Goal: Information Seeking & Learning: Check status

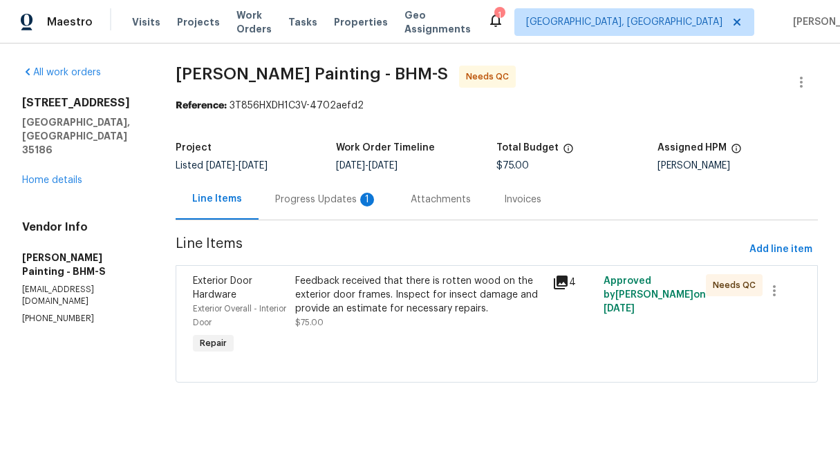
click at [371, 203] on div "Progress Updates 1" at bounding box center [326, 200] width 102 height 14
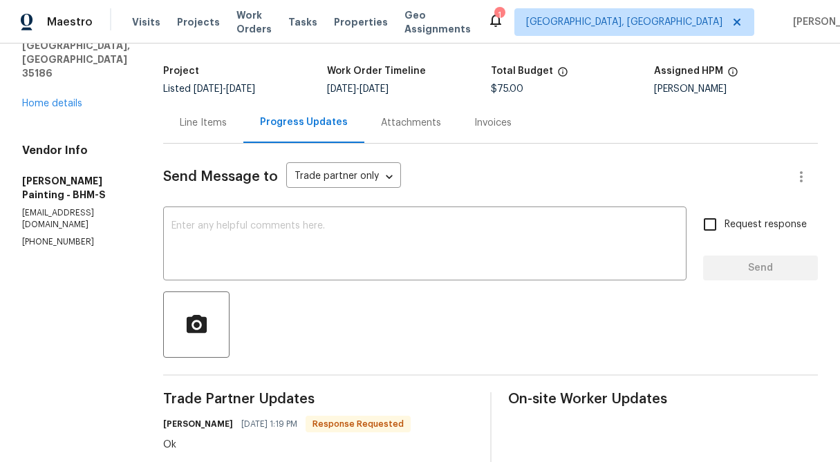
scroll to position [39, 0]
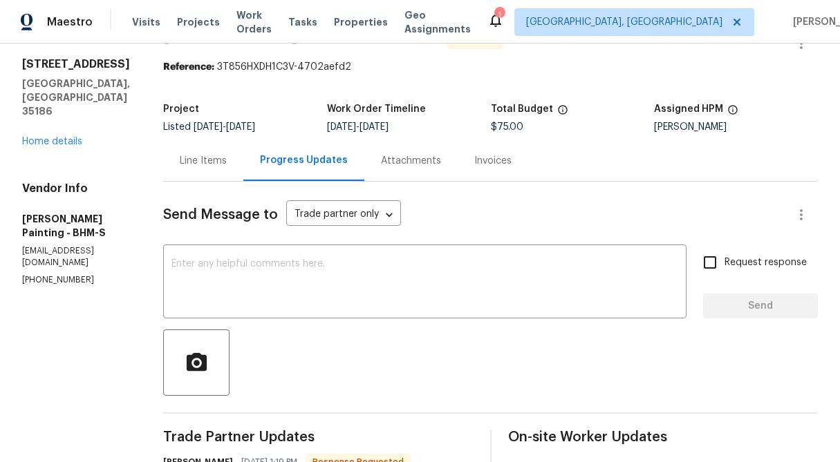
click at [243, 173] on div "Line Items" at bounding box center [203, 160] width 80 height 41
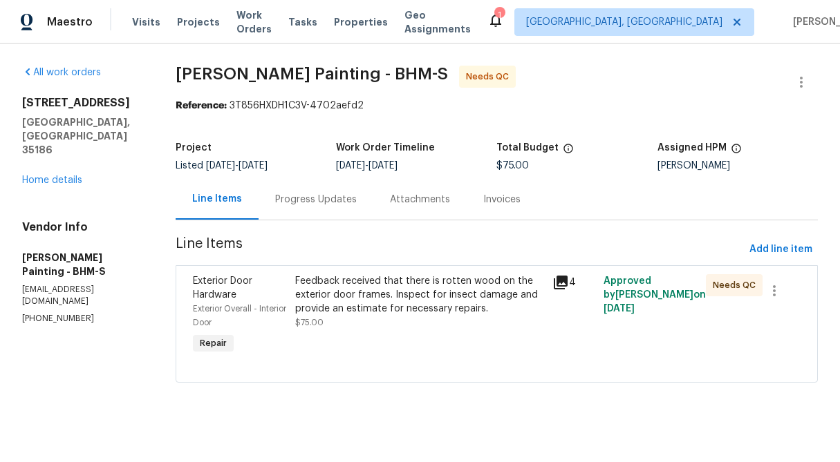
click at [380, 301] on div "Feedback received that there is rotten wood on the exterior door frames. Inspec…" at bounding box center [419, 294] width 248 height 41
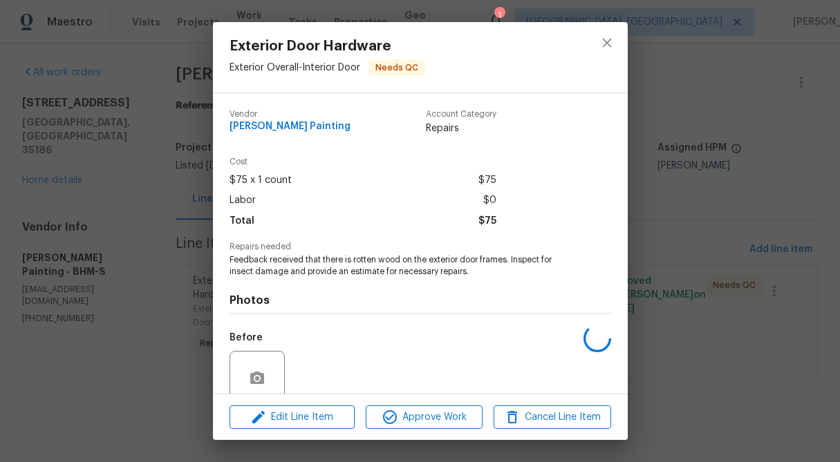
scroll to position [116, 0]
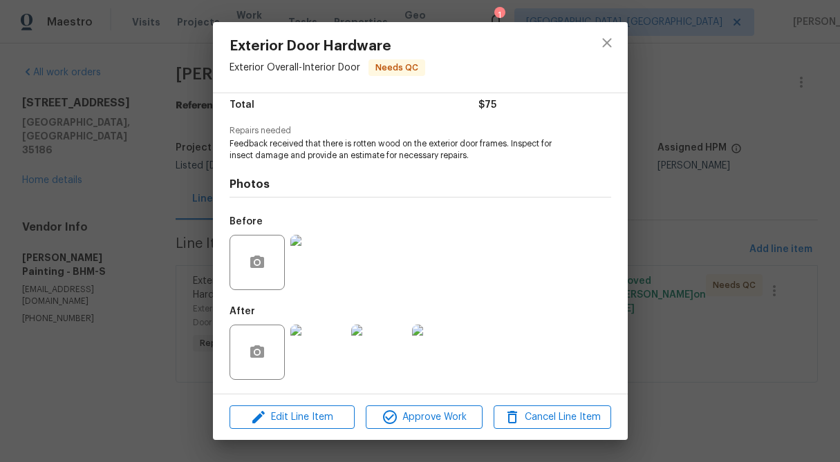
click at [325, 354] on img at bounding box center [317, 352] width 55 height 55
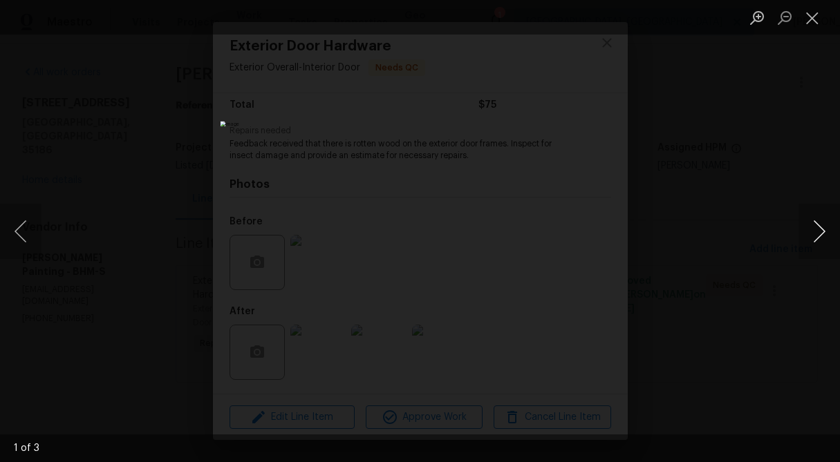
click at [823, 231] on button "Next image" at bounding box center [818, 231] width 41 height 55
click at [817, 22] on button "Close lightbox" at bounding box center [812, 18] width 28 height 24
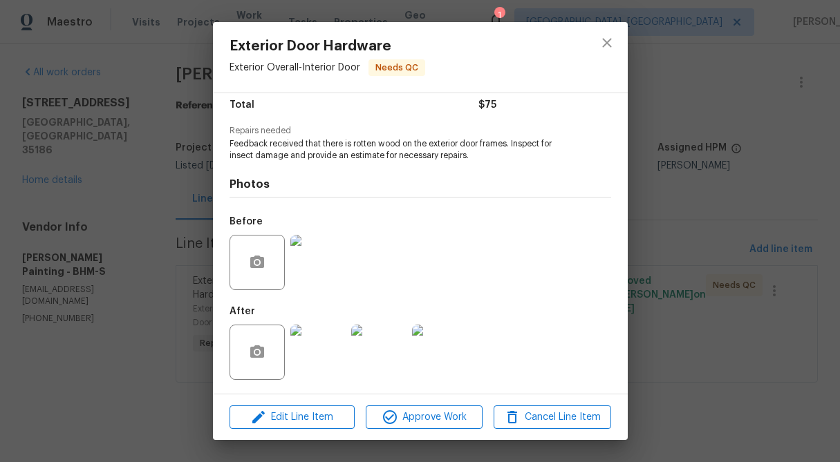
click at [676, 147] on div "Exterior Door Hardware Exterior Overall - Interior Door Needs QC Vendor Perez P…" at bounding box center [420, 231] width 840 height 462
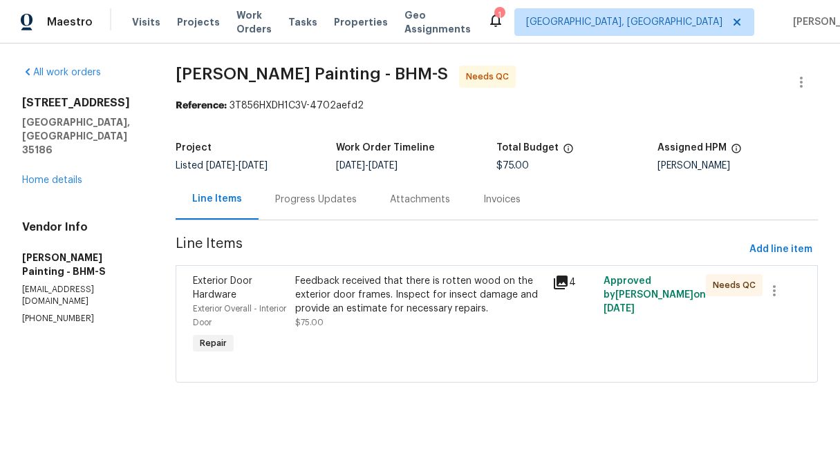
click at [368, 207] on div "Progress Updates" at bounding box center [316, 199] width 115 height 41
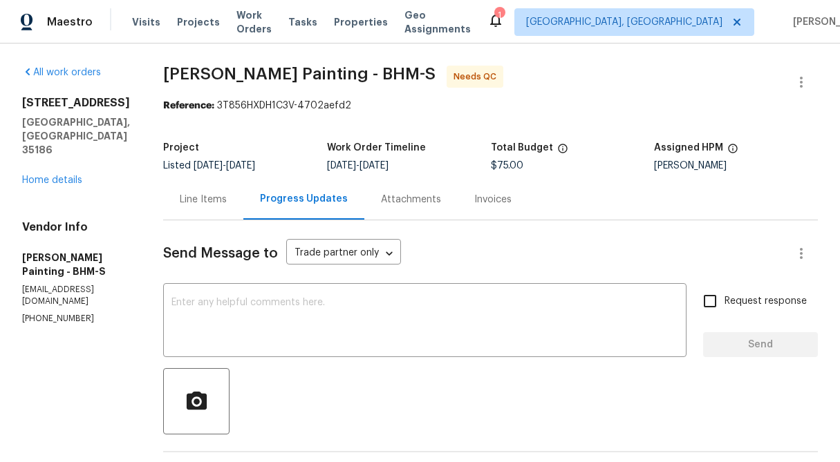
click at [227, 199] on div "Line Items" at bounding box center [203, 200] width 47 height 14
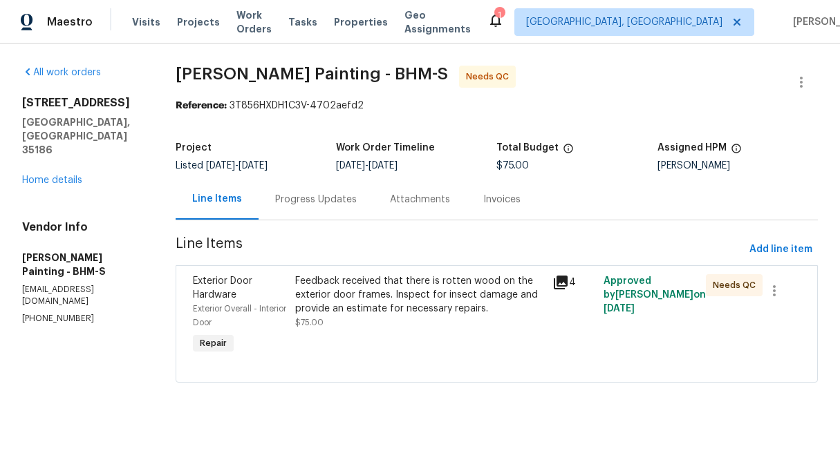
click at [353, 206] on div "Progress Updates" at bounding box center [316, 200] width 82 height 14
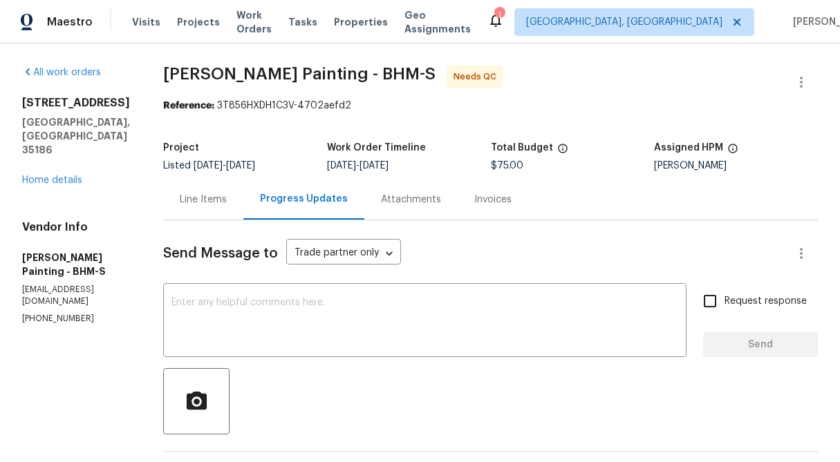
click at [227, 199] on div "Line Items" at bounding box center [203, 200] width 47 height 14
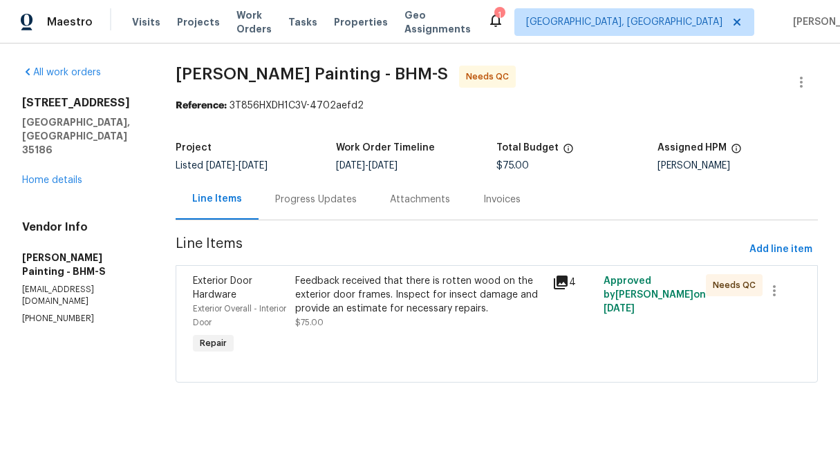
click at [366, 308] on div "Feedback received that there is rotten wood on the exterior door frames. Inspec…" at bounding box center [419, 294] width 248 height 41
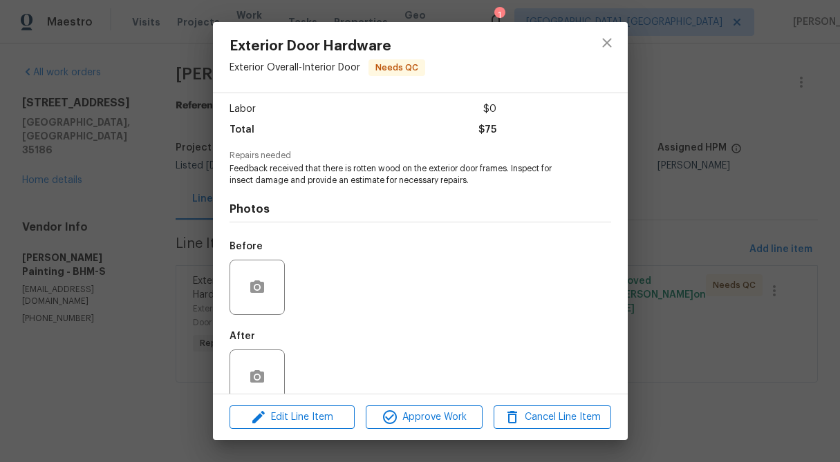
scroll to position [116, 0]
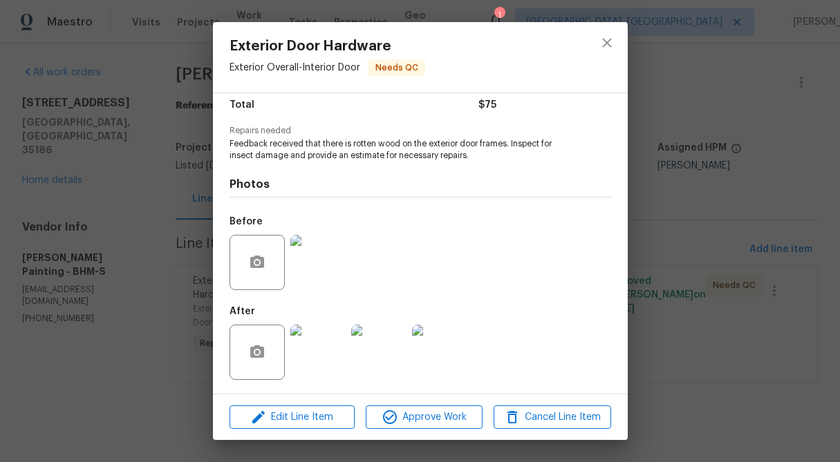
click at [335, 357] on img at bounding box center [317, 352] width 55 height 55
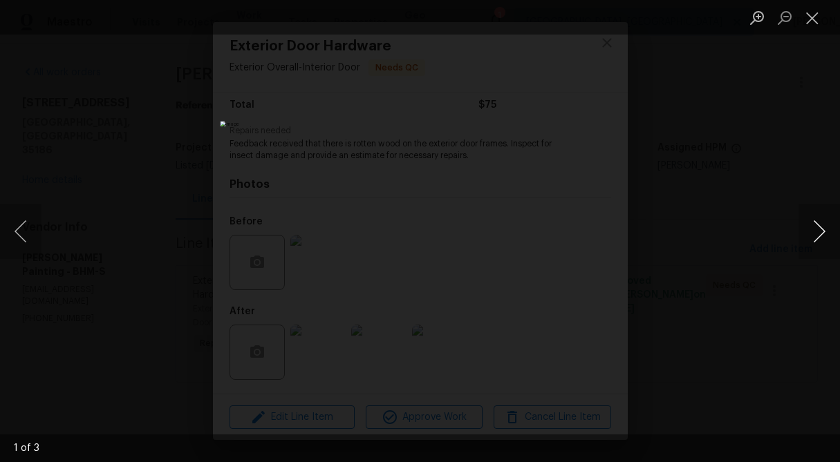
click at [816, 230] on button "Next image" at bounding box center [818, 231] width 41 height 55
click at [823, 12] on button "Close lightbox" at bounding box center [812, 18] width 28 height 24
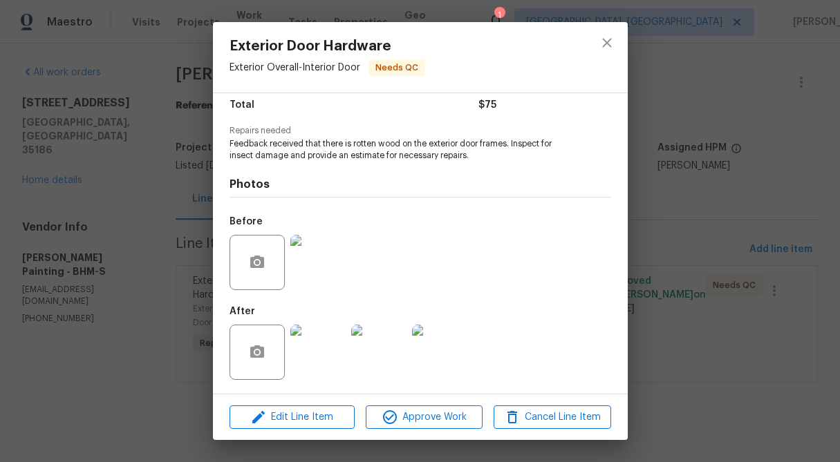
click at [706, 106] on div "Exterior Door Hardware Exterior Overall - Interior Door Needs QC Vendor Perez P…" at bounding box center [420, 231] width 840 height 462
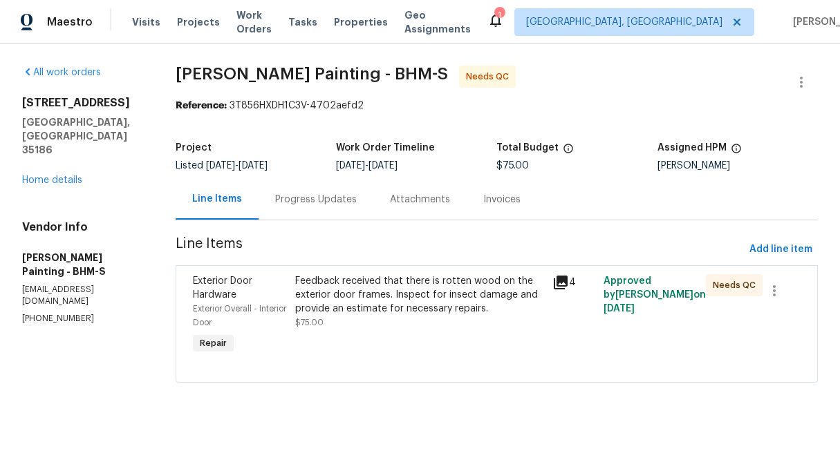
click at [357, 206] on div "Progress Updates" at bounding box center [316, 200] width 82 height 14
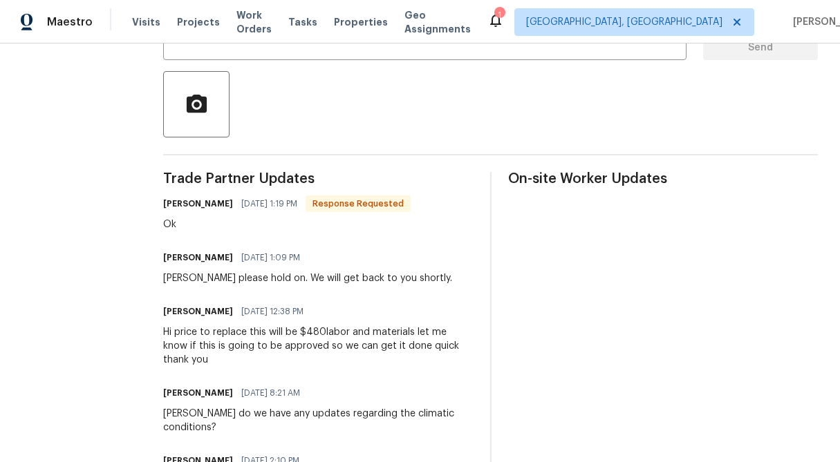
scroll to position [306, 0]
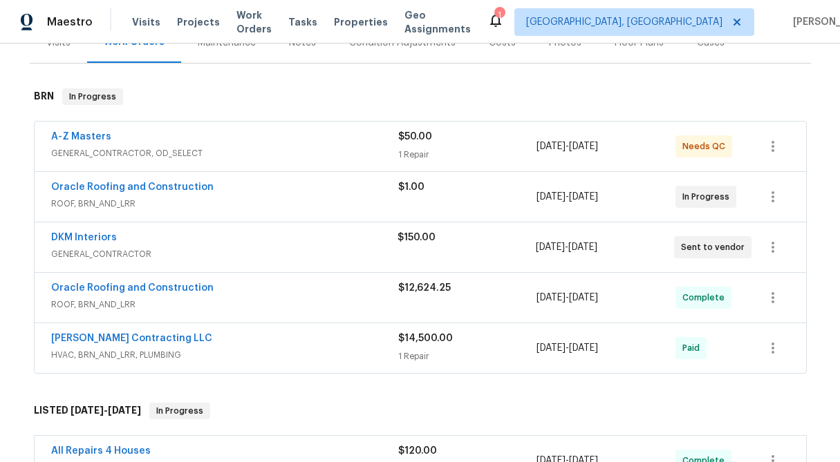
scroll to position [189, 0]
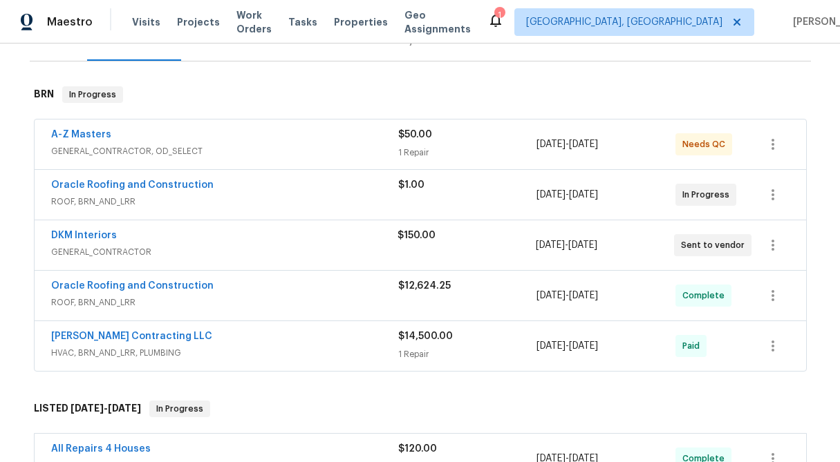
click at [433, 241] on div "$150.00" at bounding box center [466, 236] width 138 height 14
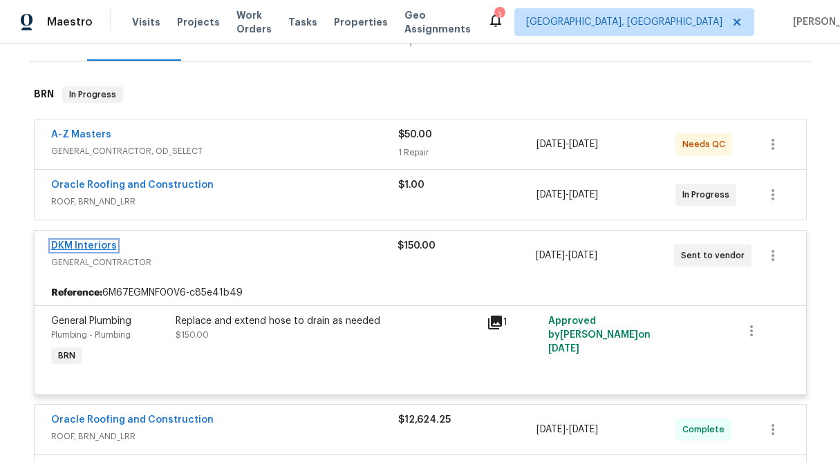
click at [100, 243] on link "DKM Interiors" at bounding box center [84, 246] width 66 height 10
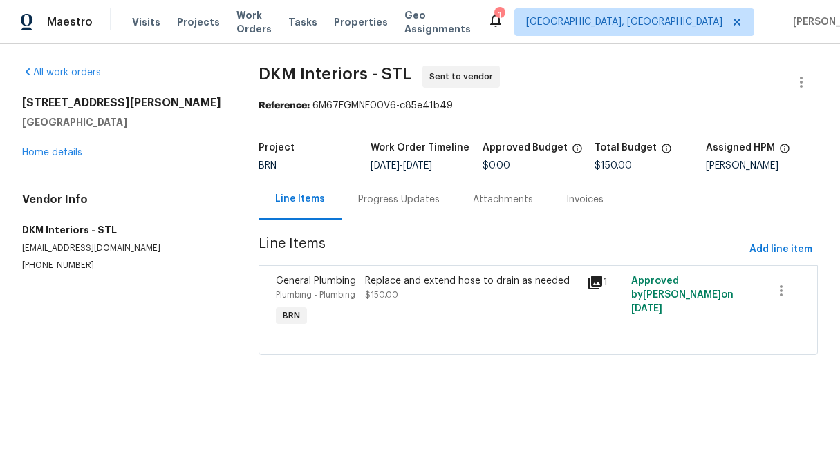
click at [368, 209] on div "Progress Updates" at bounding box center [398, 199] width 115 height 41
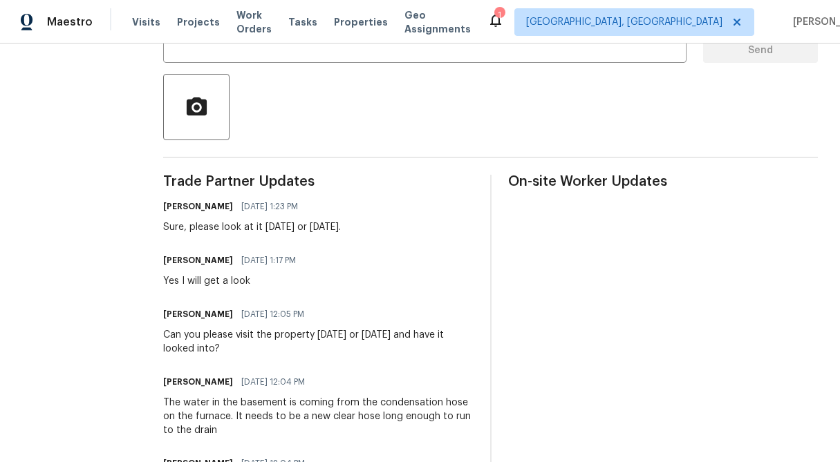
scroll to position [315, 0]
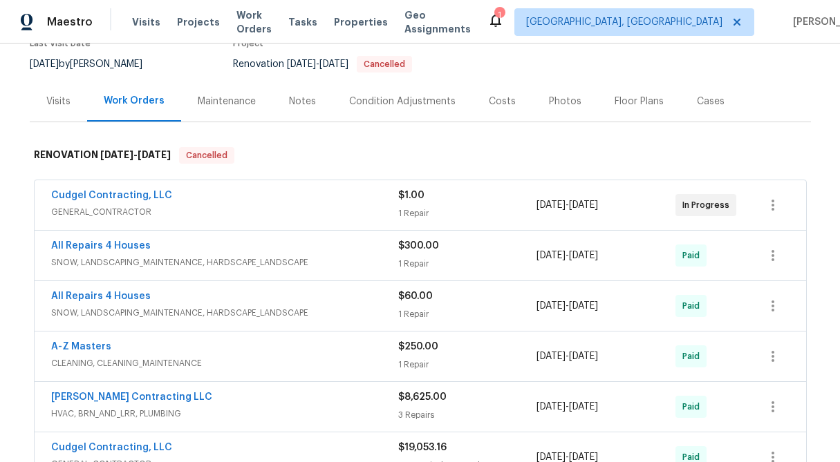
scroll to position [130, 0]
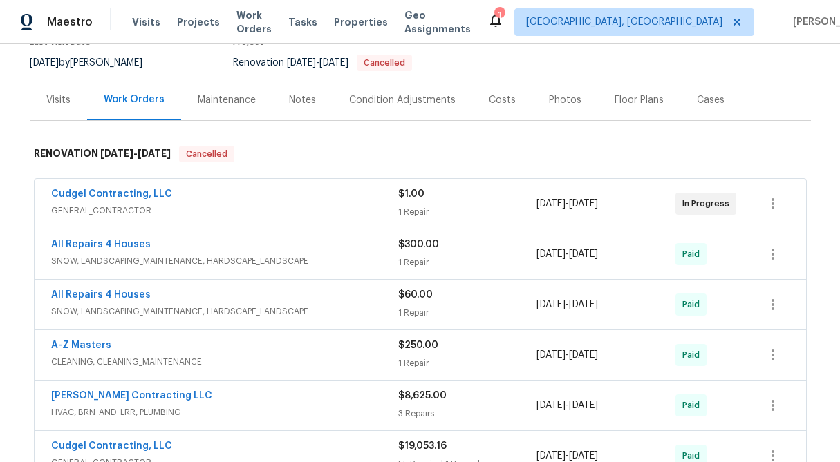
click at [404, 206] on div "1 Repair" at bounding box center [467, 212] width 139 height 14
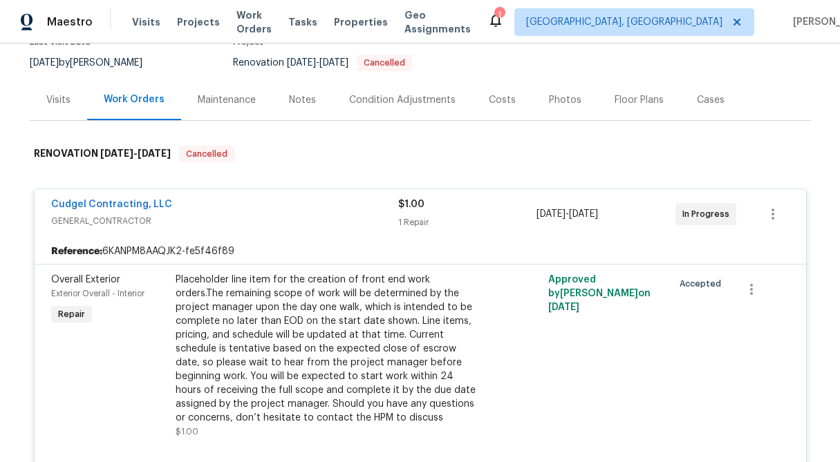
click at [404, 206] on span "$1.00" at bounding box center [411, 205] width 26 height 10
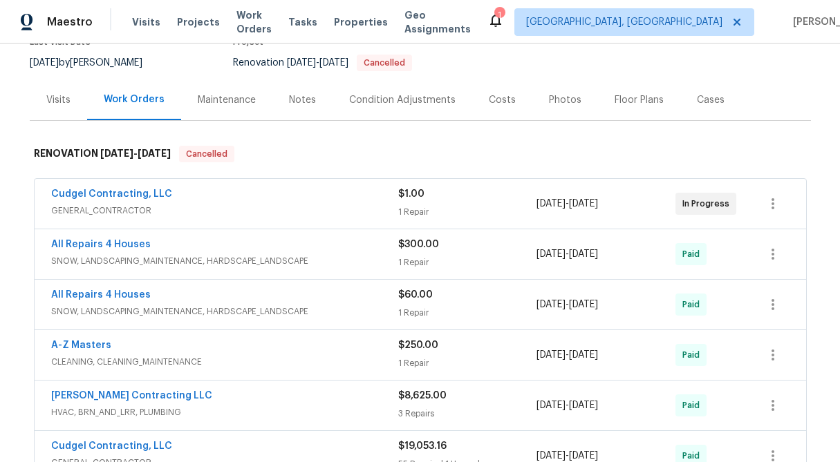
click at [66, 102] on div "Visits" at bounding box center [58, 100] width 24 height 14
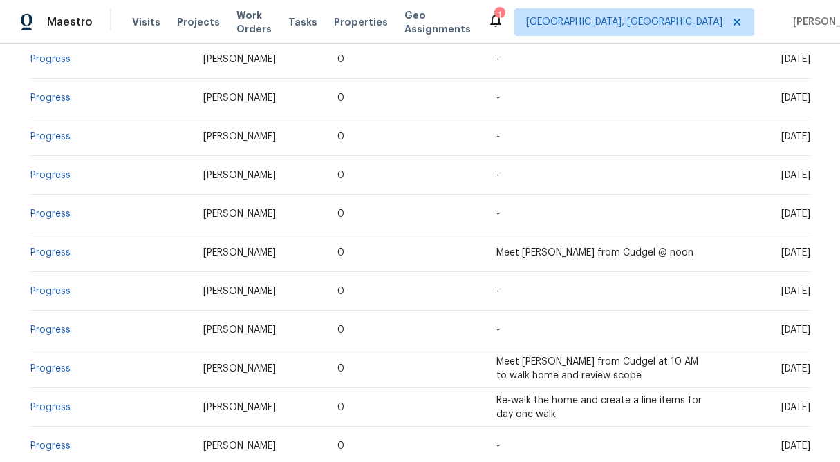
scroll to position [1049, 0]
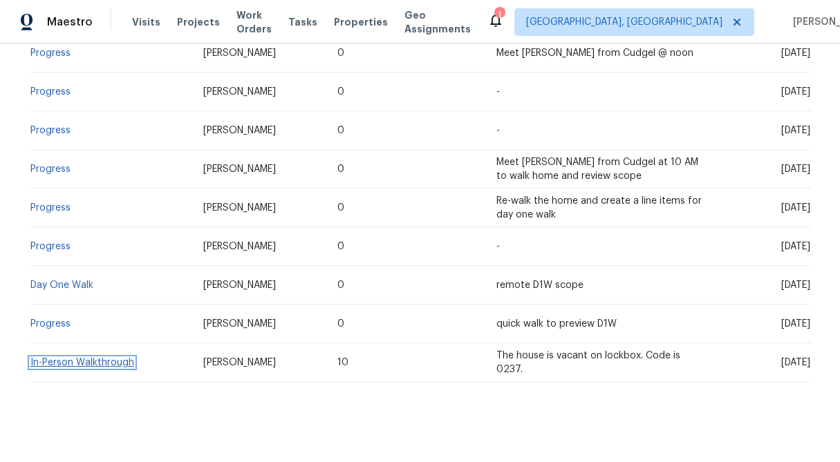
click at [88, 358] on link "In-Person Walkthrough" at bounding box center [82, 363] width 104 height 10
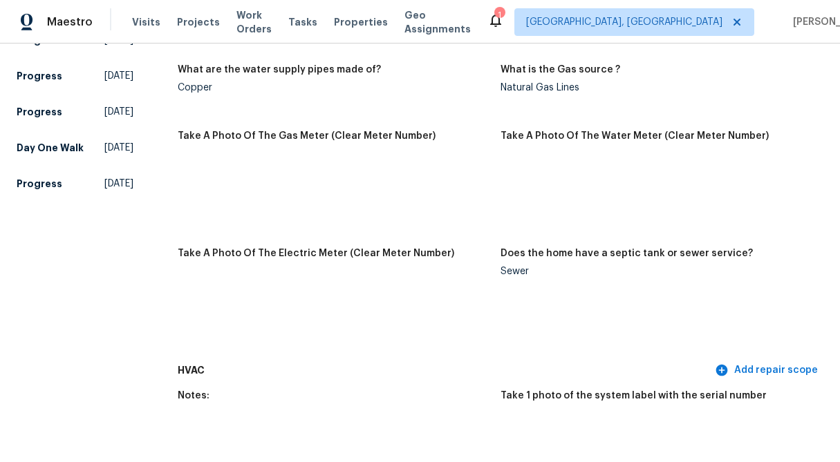
scroll to position [3304, 0]
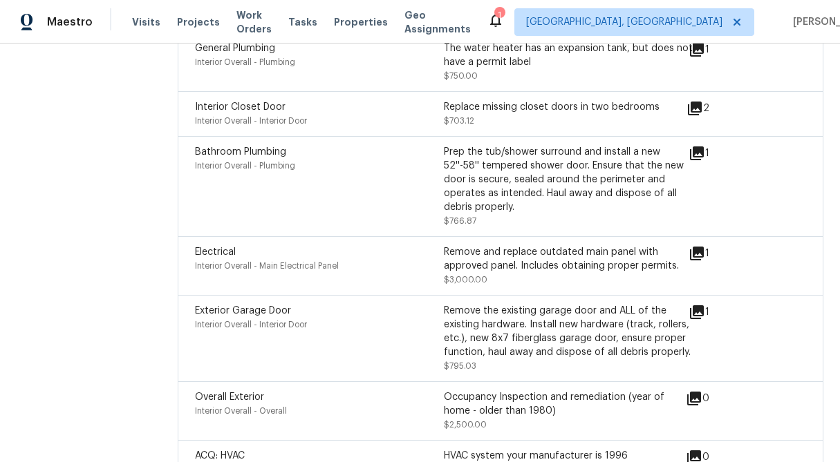
click at [699, 255] on icon at bounding box center [697, 253] width 17 height 17
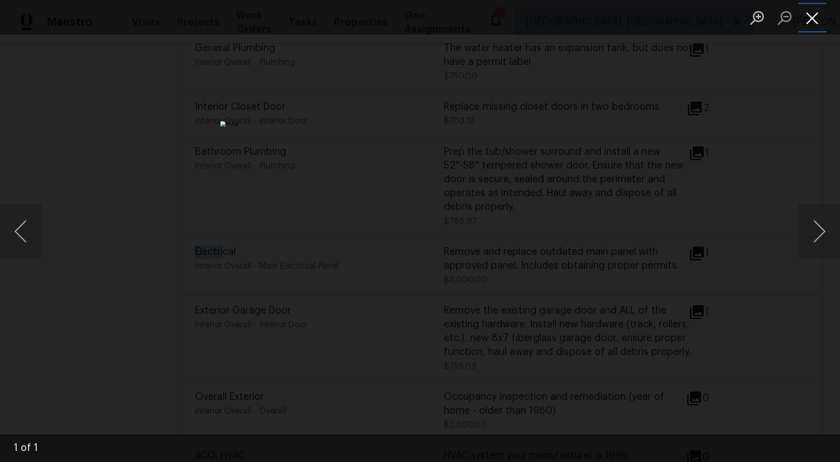
click at [818, 21] on button "Close lightbox" at bounding box center [812, 18] width 28 height 24
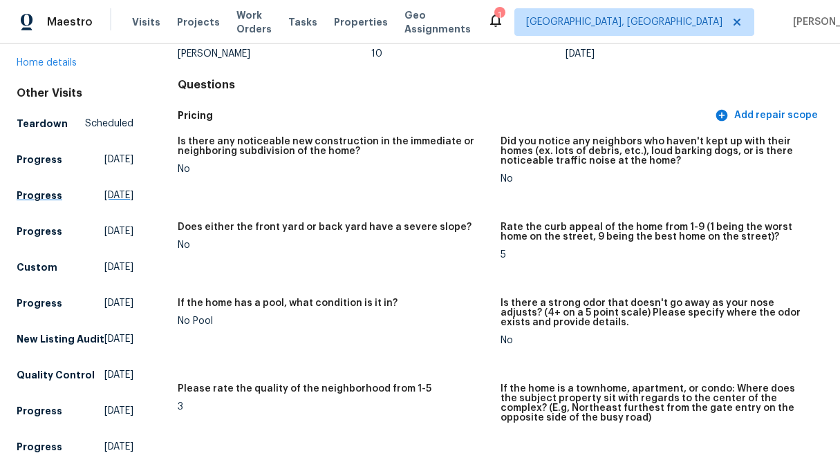
scroll to position [0, 0]
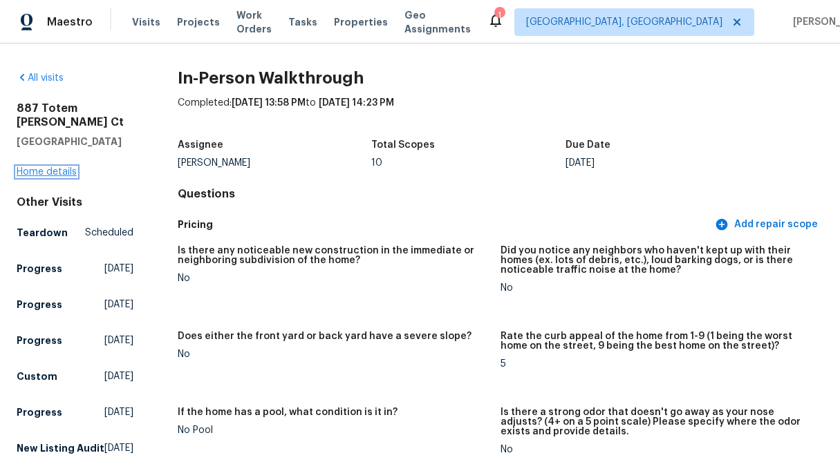
click at [62, 167] on link "Home details" at bounding box center [47, 172] width 60 height 10
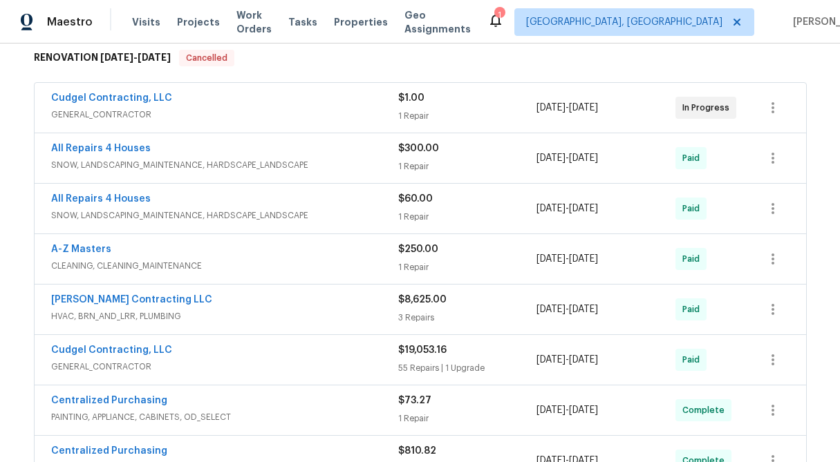
scroll to position [235, 0]
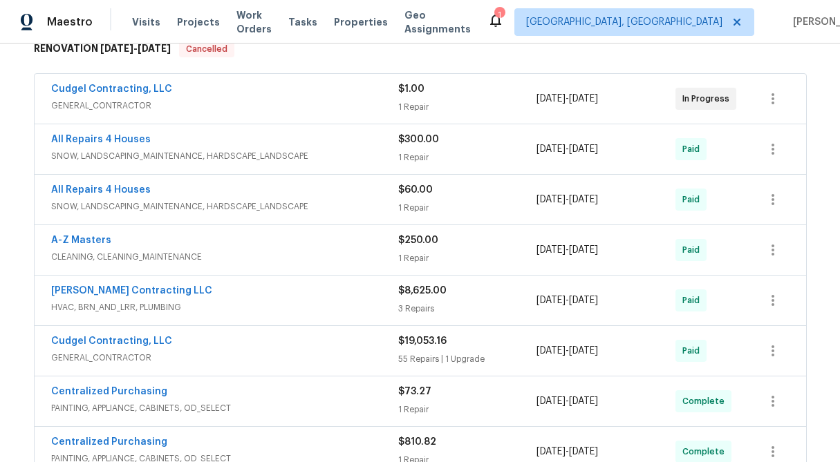
click at [406, 145] on div "$300.00" at bounding box center [467, 140] width 139 height 14
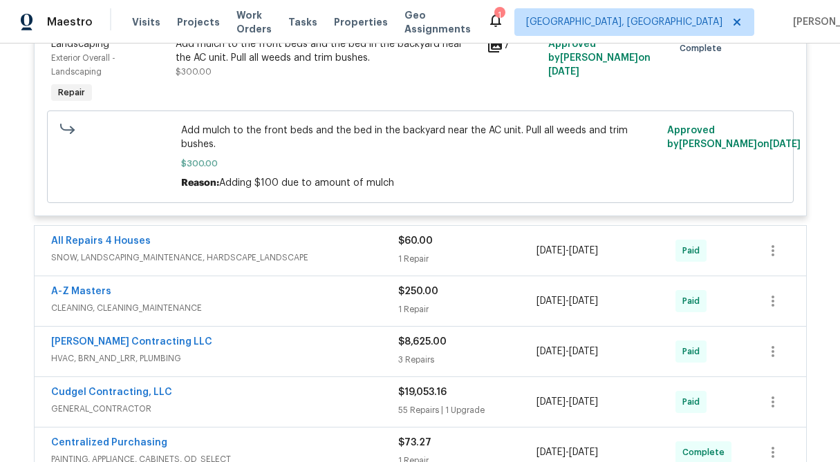
scroll to position [596, 0]
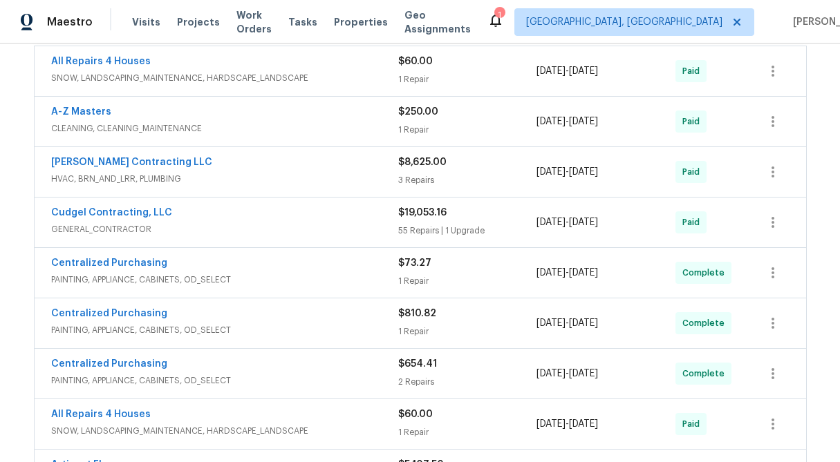
click at [422, 69] on div "$60.00 1 Repair" at bounding box center [467, 71] width 139 height 33
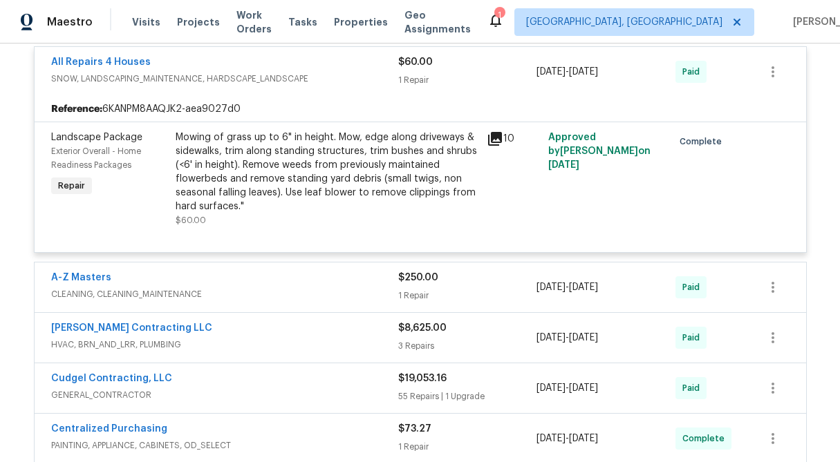
click at [427, 292] on div "1 Repair" at bounding box center [467, 296] width 139 height 14
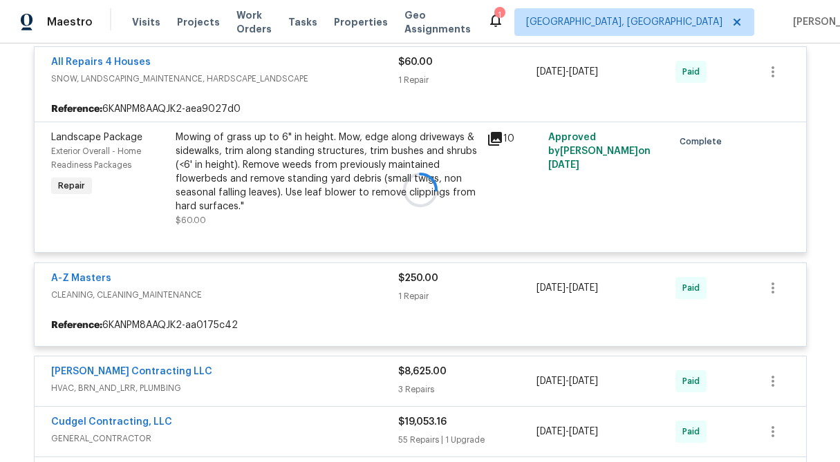
click at [429, 384] on div at bounding box center [420, 190] width 781 height 1048
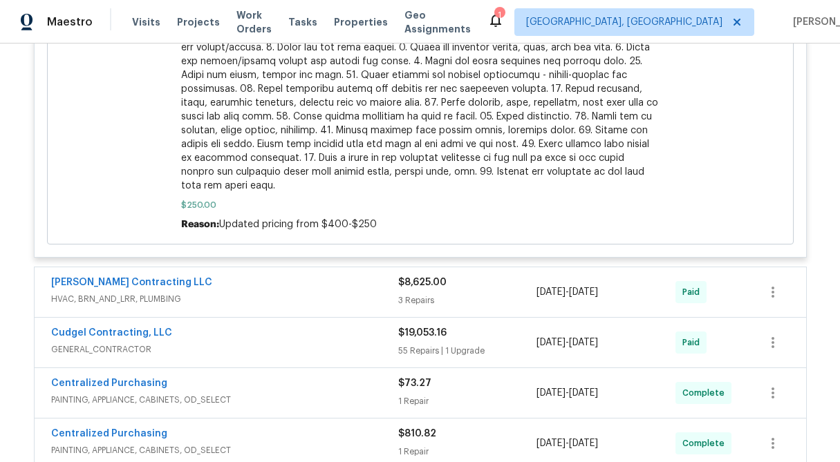
scroll to position [1374, 0]
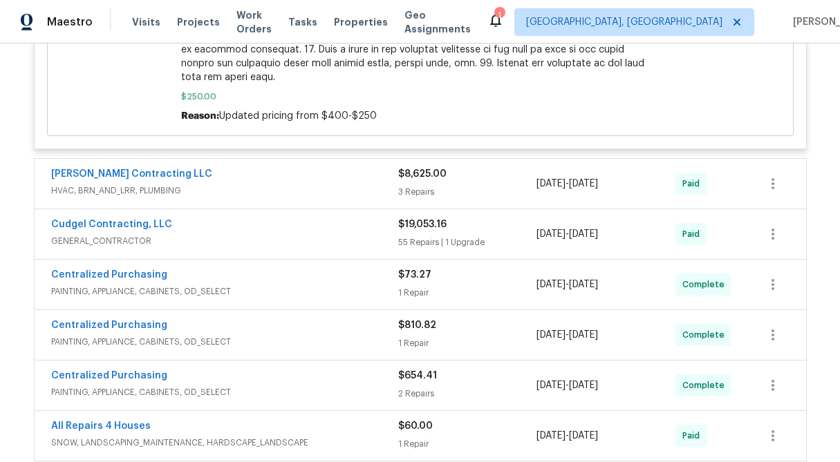
click at [421, 185] on div "$8,625.00 3 Repairs" at bounding box center [467, 183] width 139 height 33
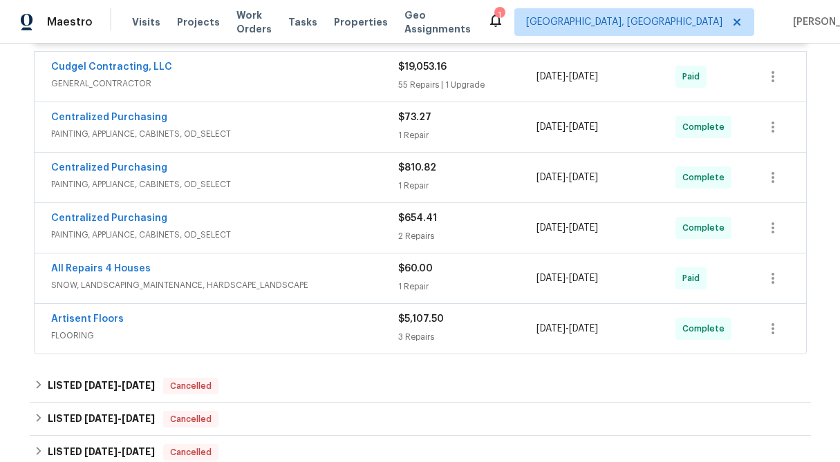
scroll to position [1954, 0]
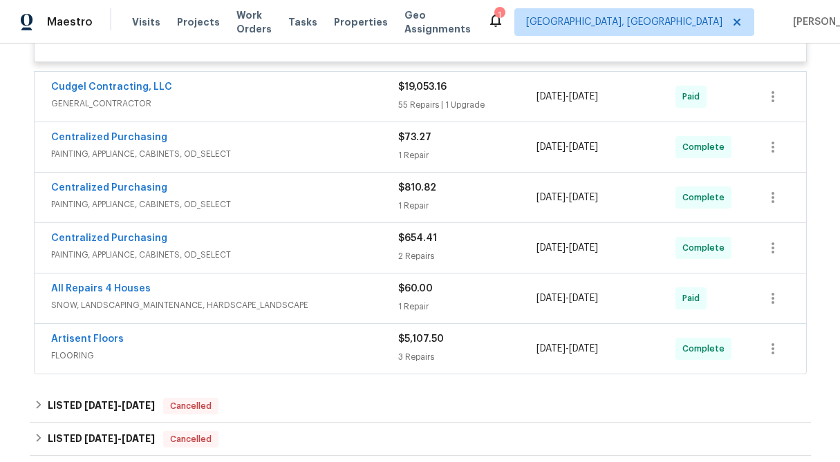
click at [404, 335] on span "$5,107.50" at bounding box center [421, 340] width 46 height 10
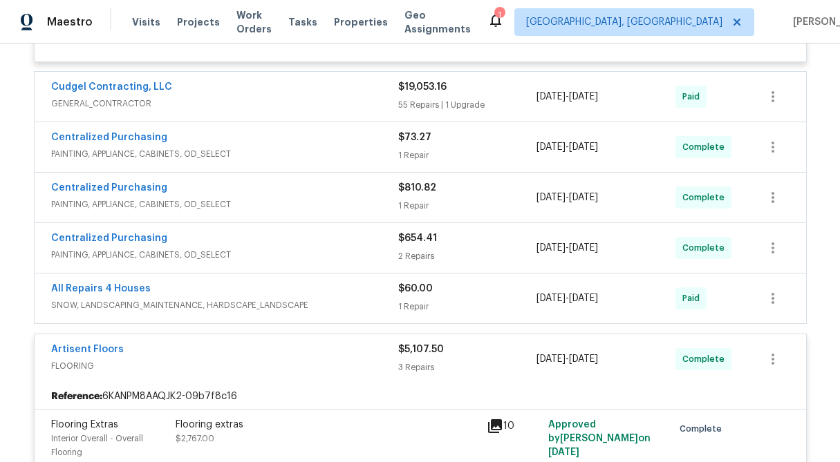
click at [411, 288] on div "$60.00 1 Repair" at bounding box center [467, 298] width 139 height 33
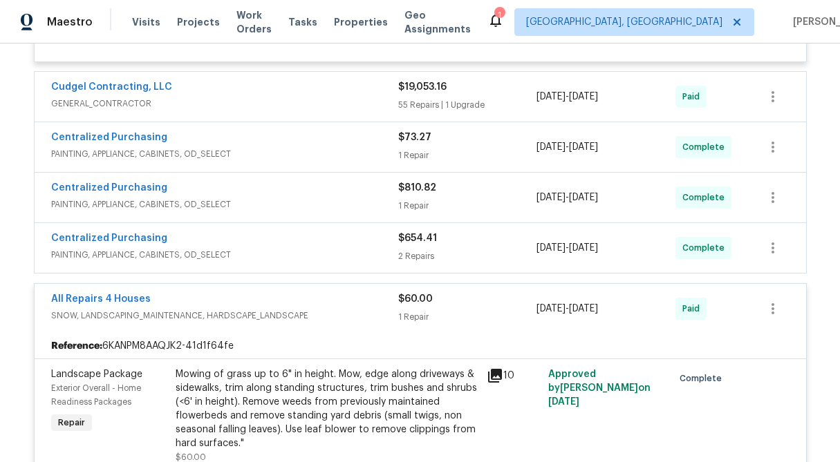
click at [414, 238] on div "$654.41 2 Repairs" at bounding box center [467, 248] width 139 height 33
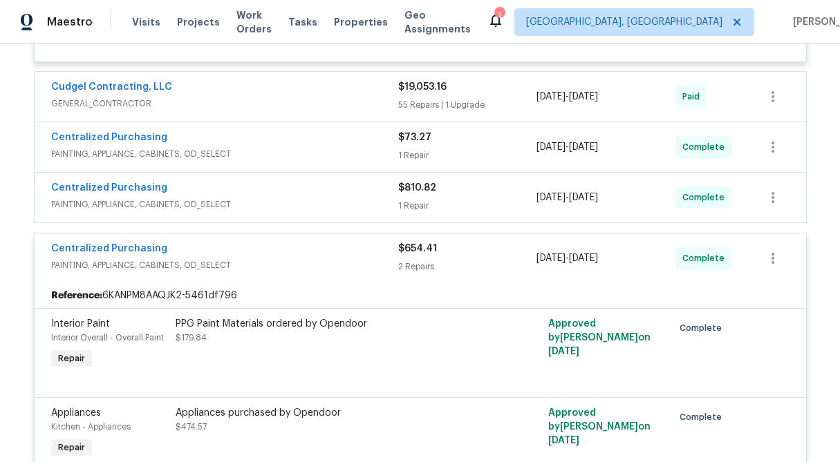
click at [413, 183] on div "$810.82" at bounding box center [467, 188] width 139 height 14
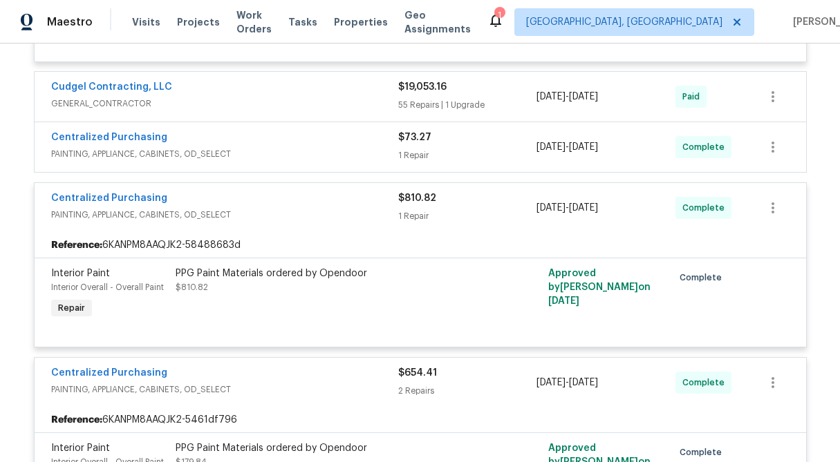
click at [412, 132] on div "$73.27" at bounding box center [467, 138] width 139 height 14
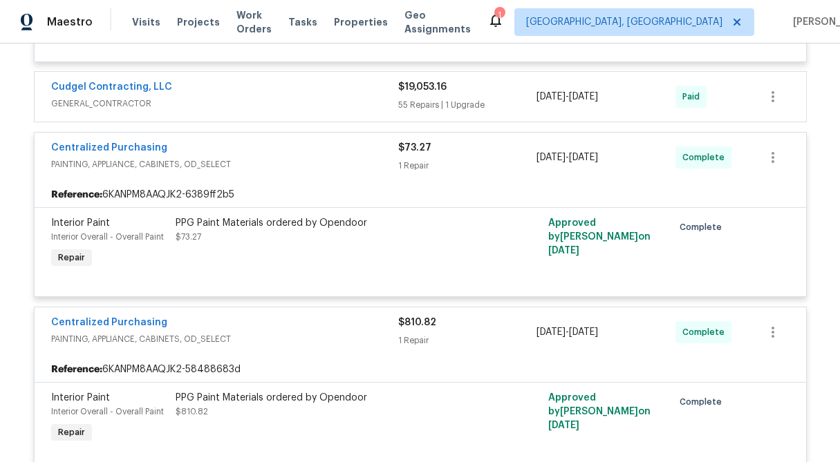
click at [415, 98] on div "55 Repairs | 1 Upgrade" at bounding box center [467, 105] width 139 height 14
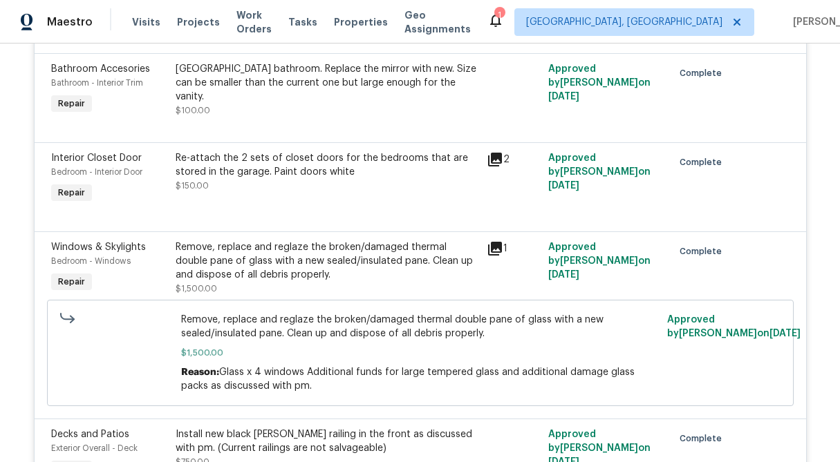
scroll to position [4525, 0]
